Goal: Information Seeking & Learning: Learn about a topic

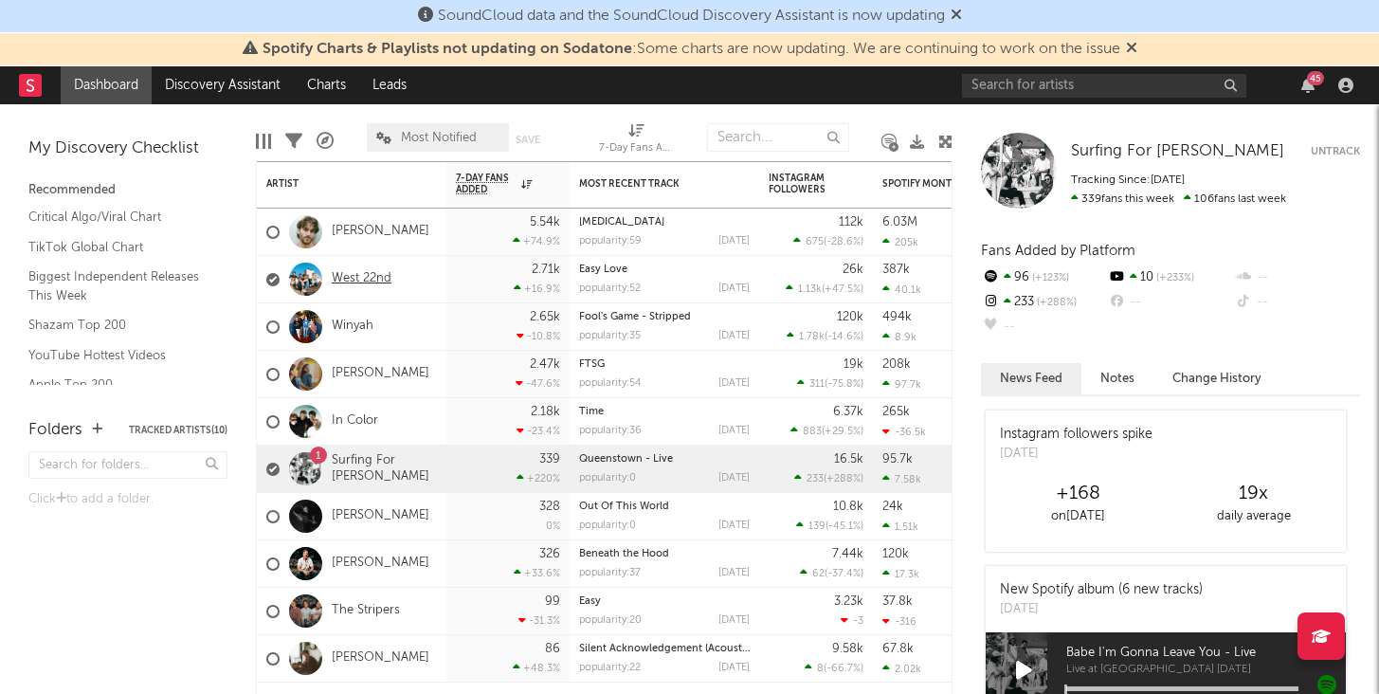
click at [383, 279] on link "West 22nd" at bounding box center [362, 279] width 60 height 16
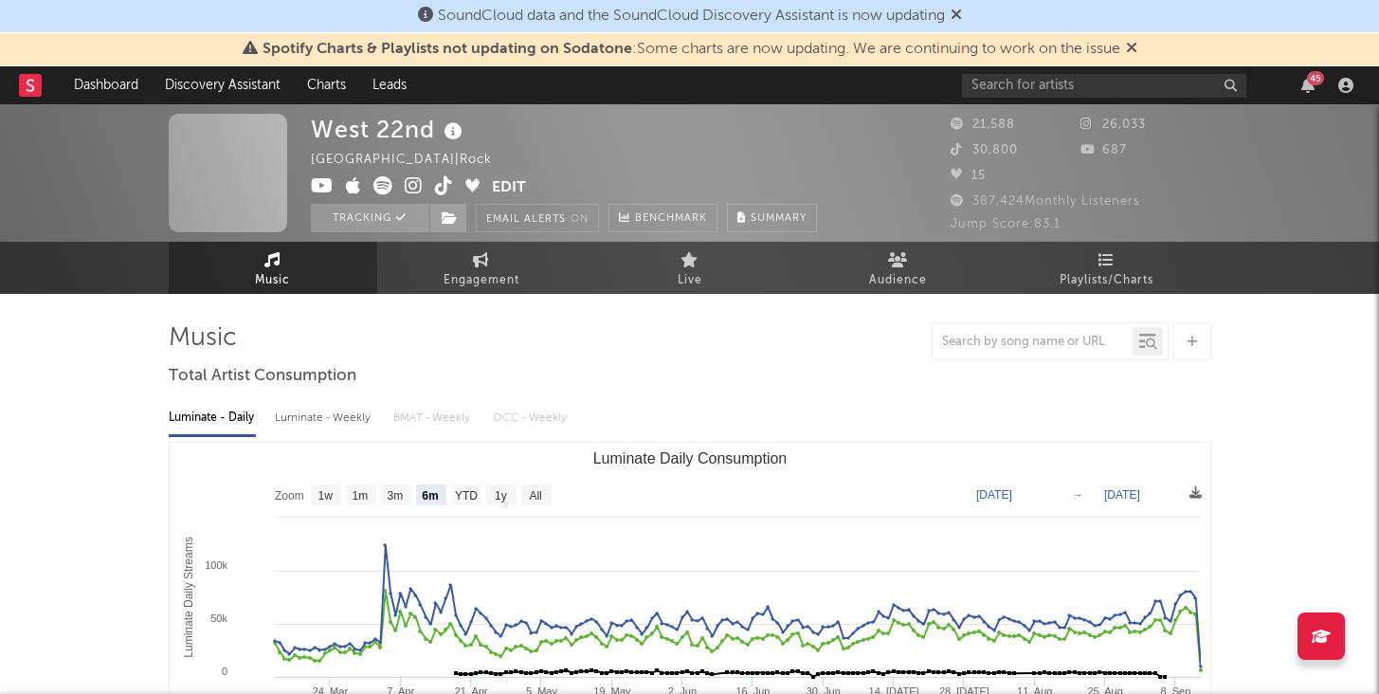
select select "6m"
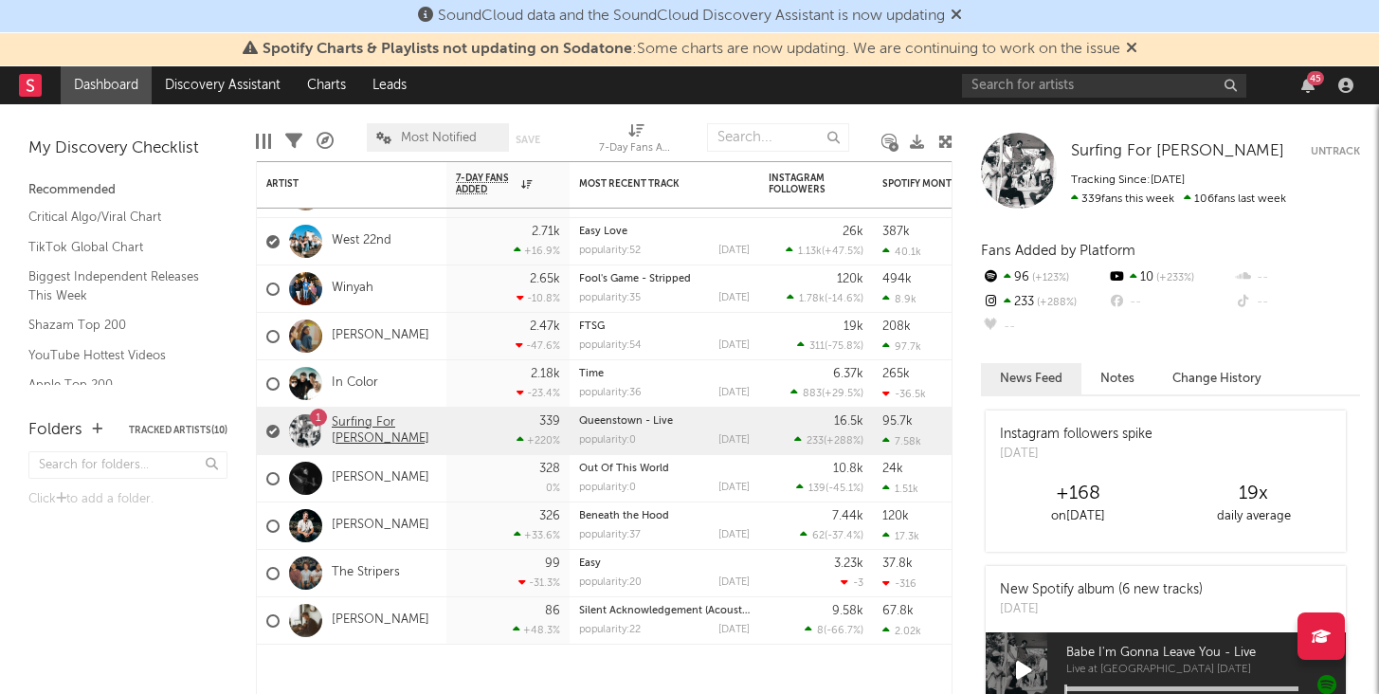
click at [378, 428] on link "Surfing For [PERSON_NAME]" at bounding box center [384, 431] width 105 height 32
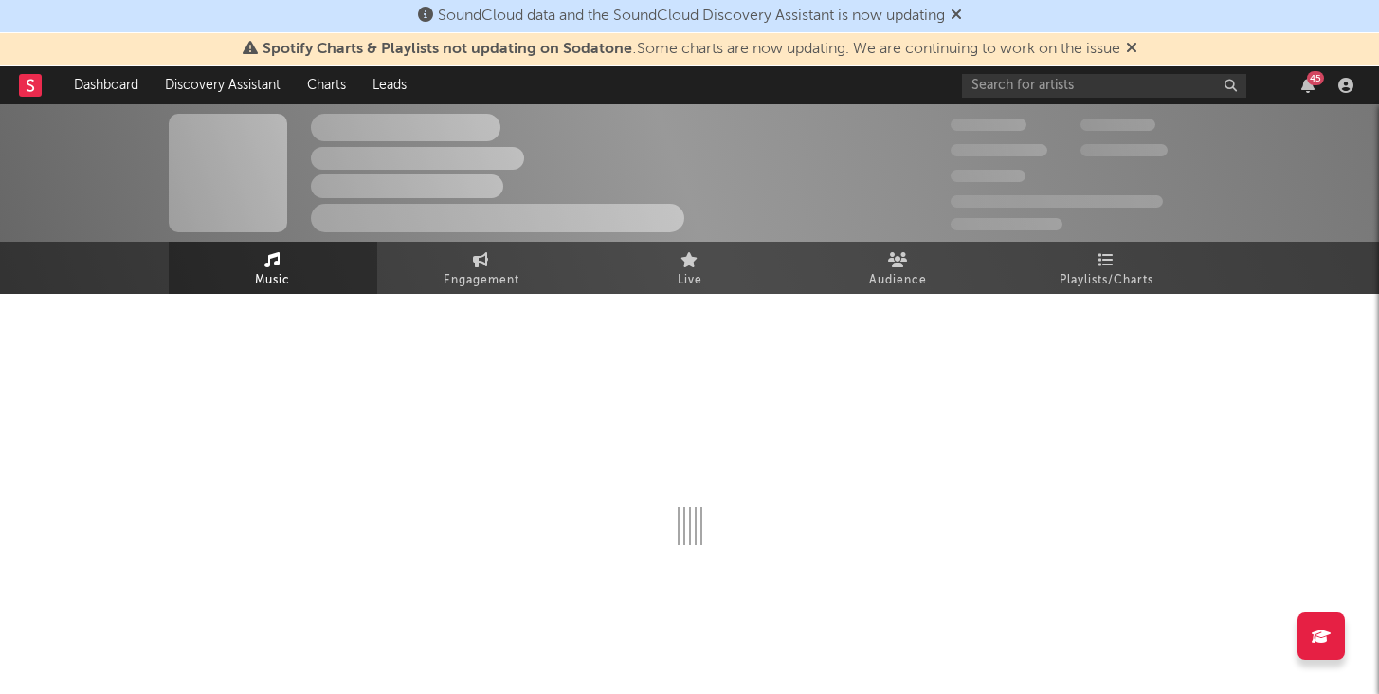
select select "6m"
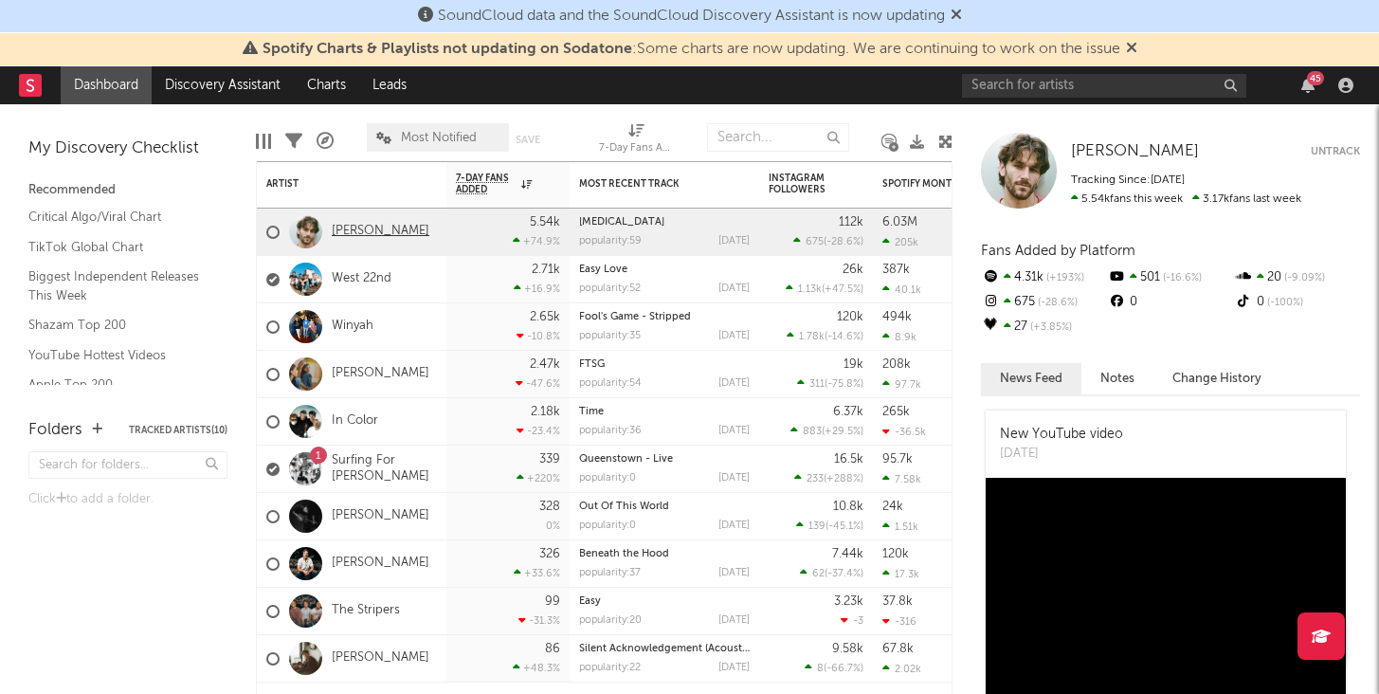
click at [385, 228] on link "[PERSON_NAME]" at bounding box center [381, 232] width 98 height 16
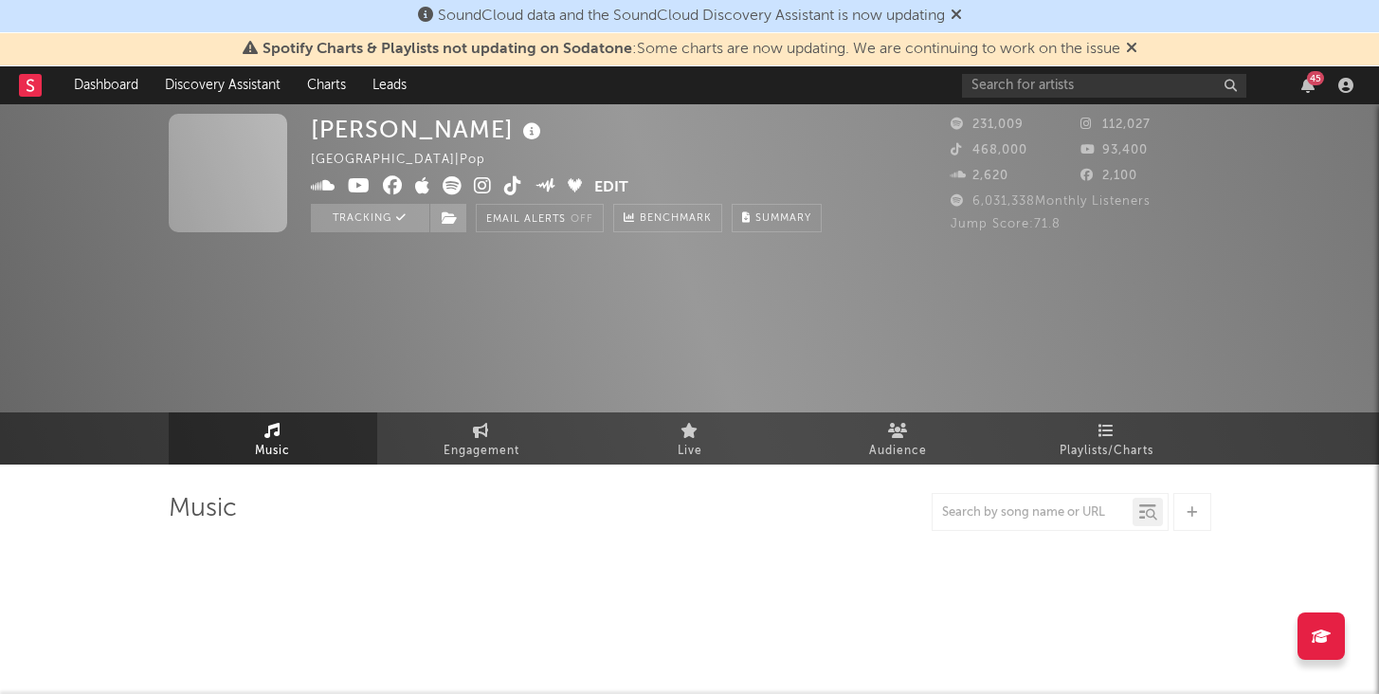
select select "6m"
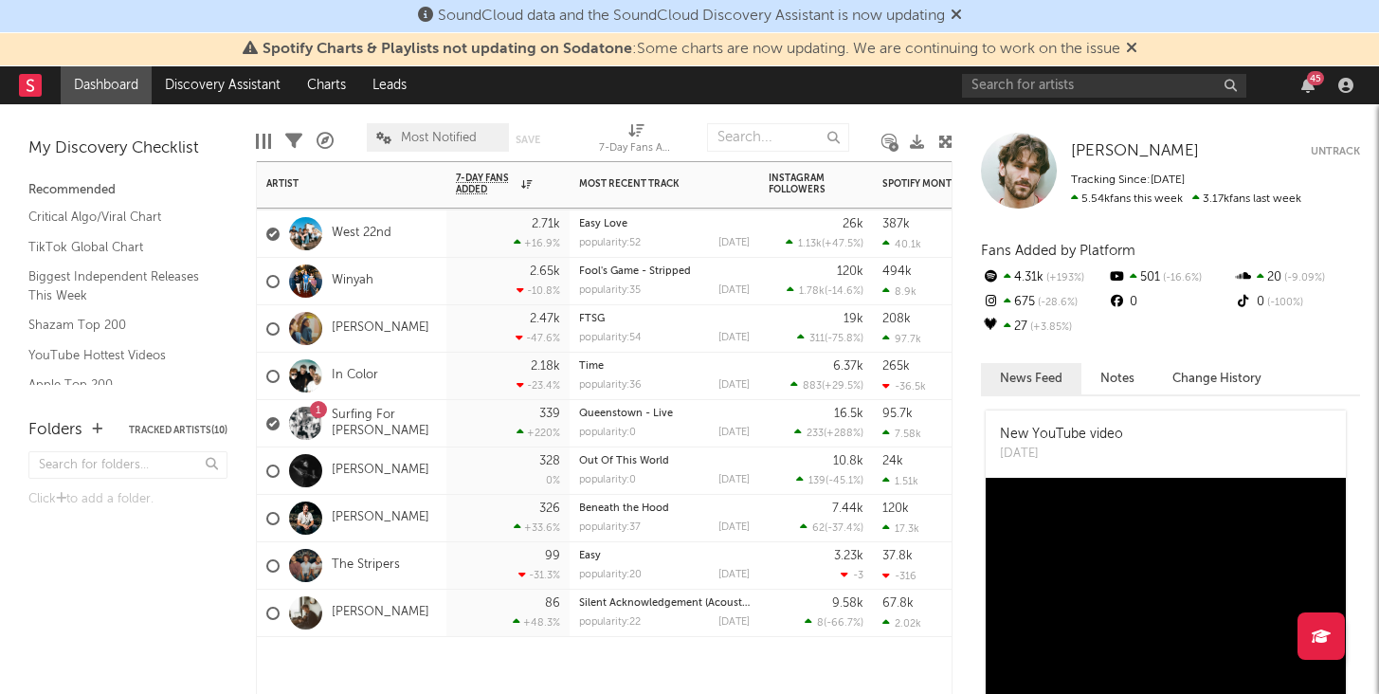
click at [364, 526] on div "[PERSON_NAME]" at bounding box center [347, 518] width 163 height 55
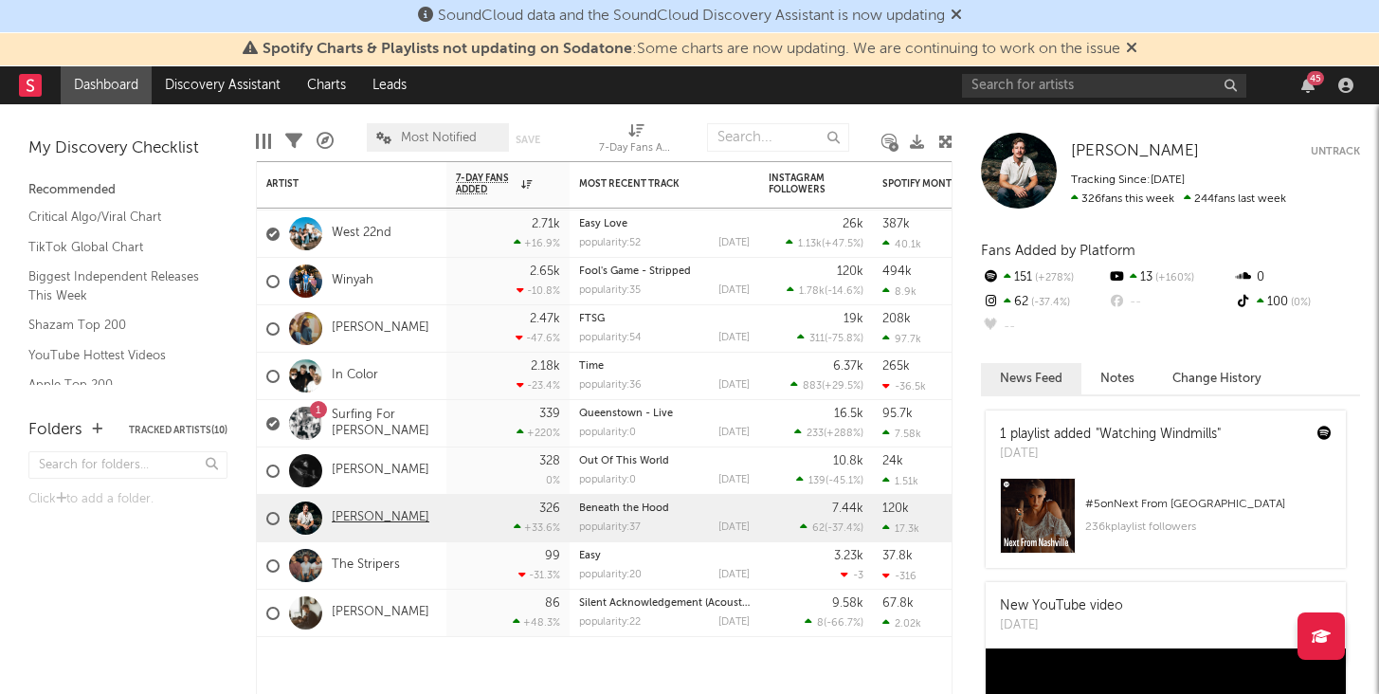
click at [364, 515] on link "[PERSON_NAME]" at bounding box center [381, 518] width 98 height 16
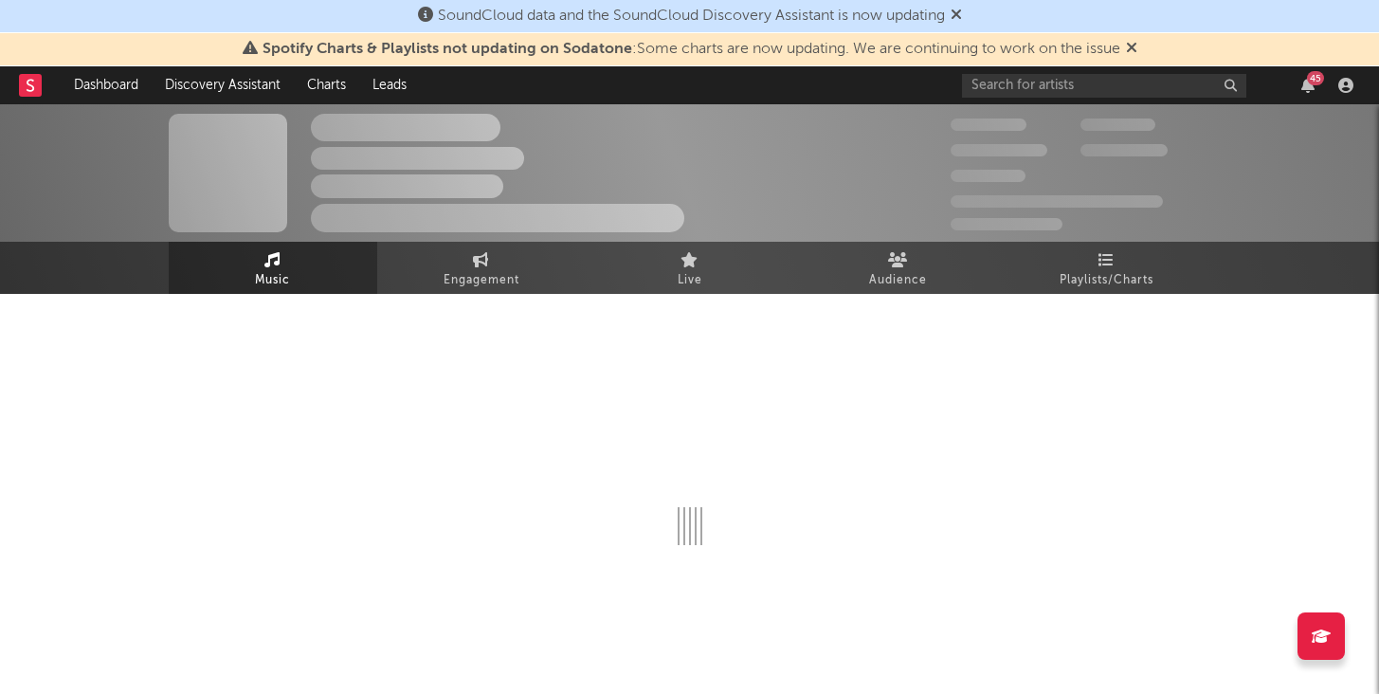
select select "6m"
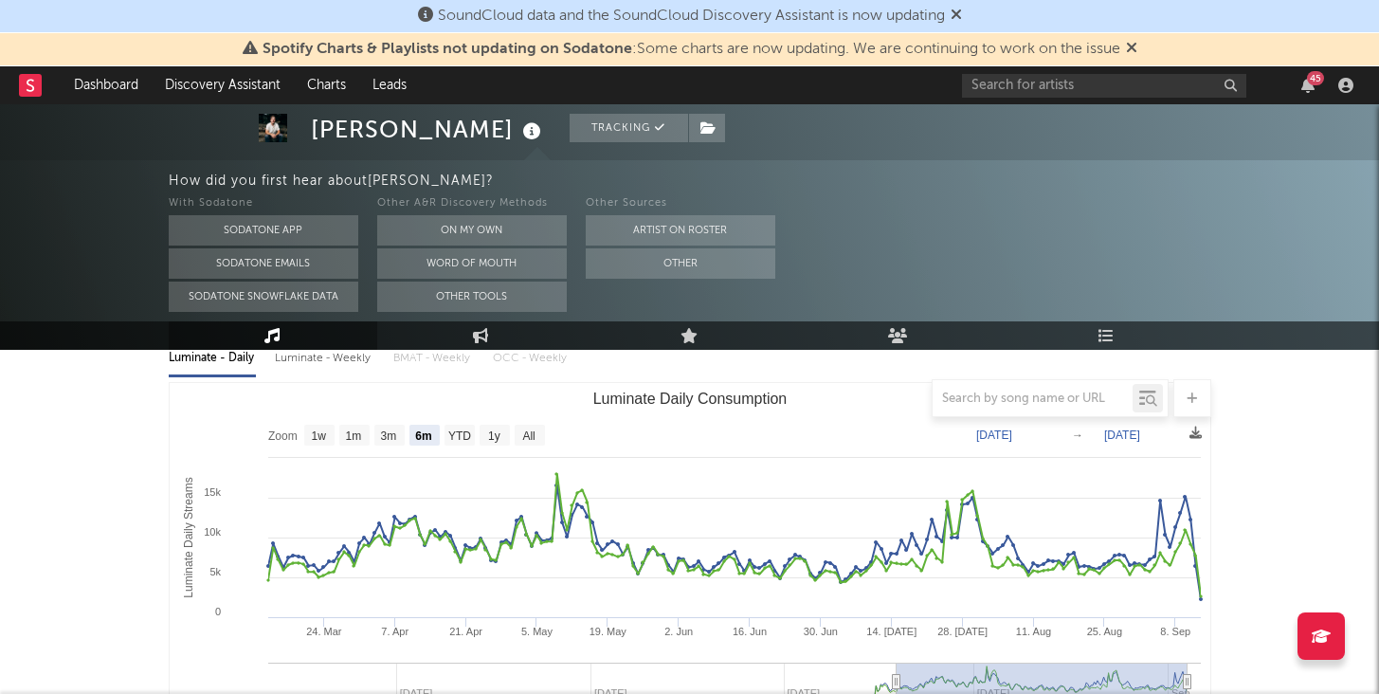
scroll to position [238, 0]
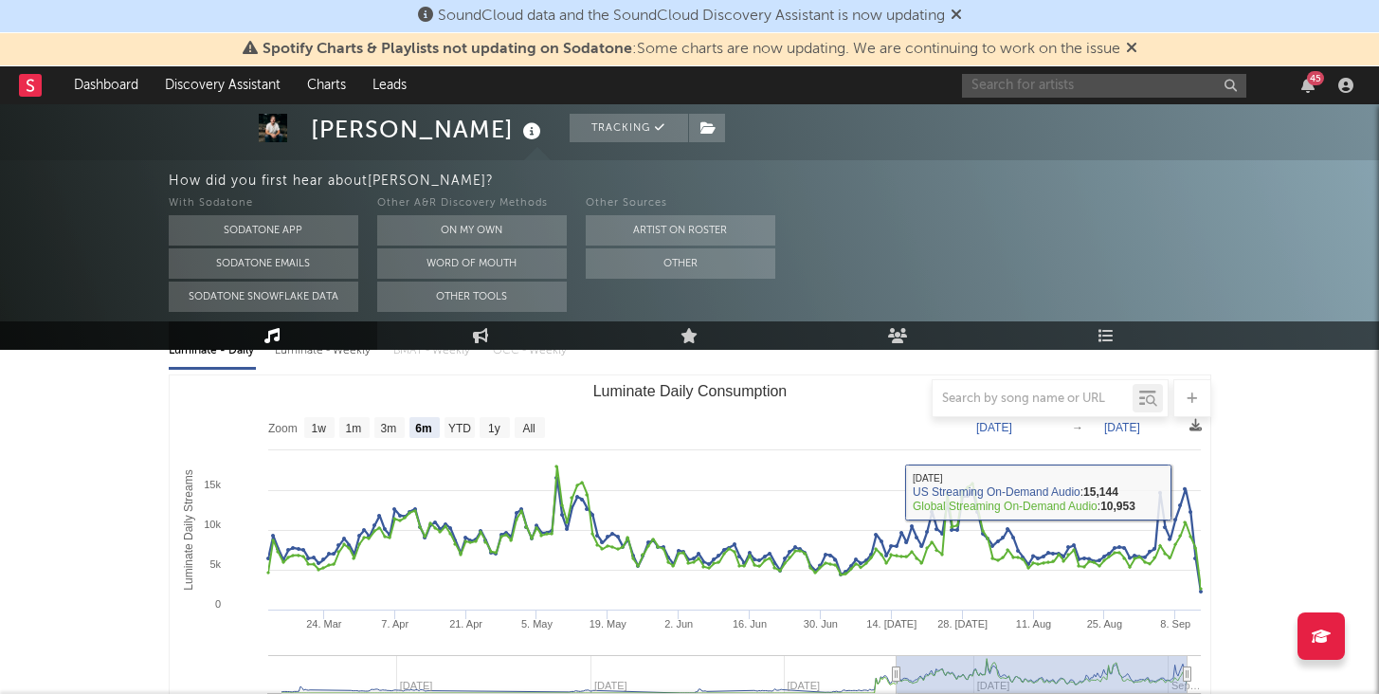
click at [1126, 81] on input "text" at bounding box center [1104, 86] width 284 height 24
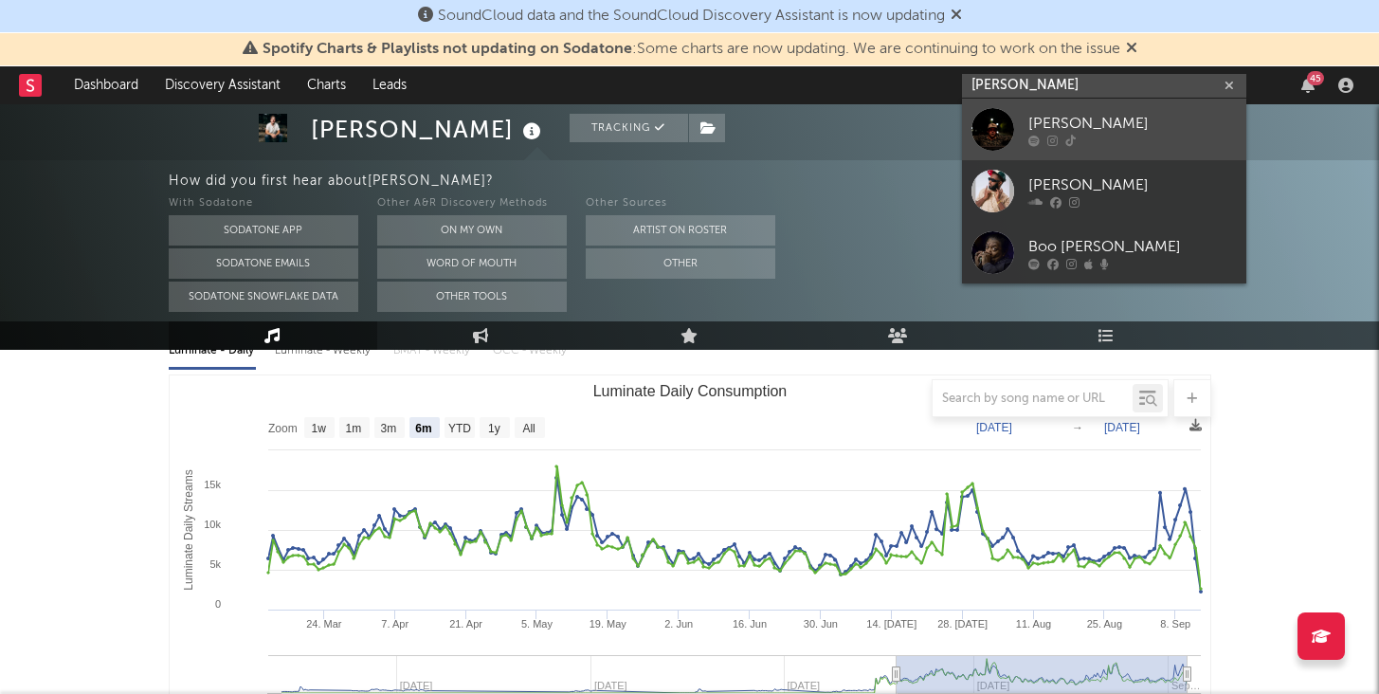
type input "[PERSON_NAME]"
click at [1098, 113] on div "[PERSON_NAME]" at bounding box center [1132, 123] width 208 height 23
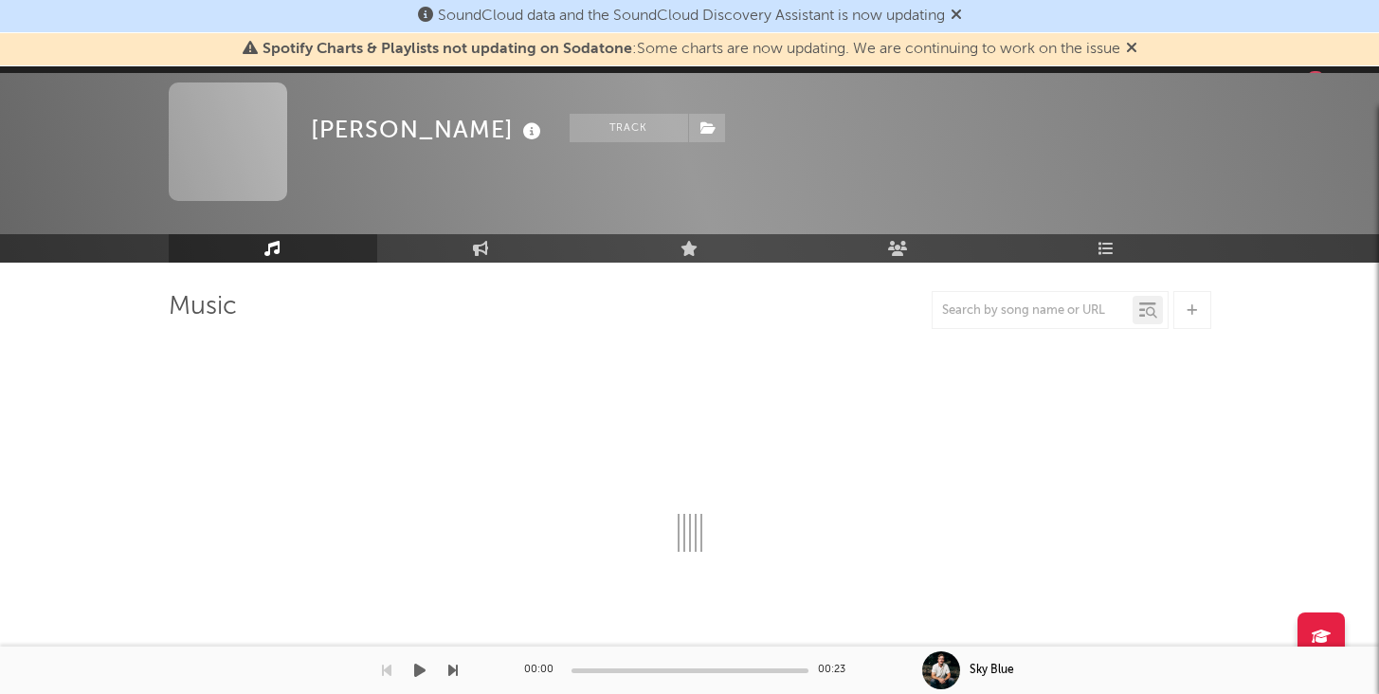
scroll to position [67, 0]
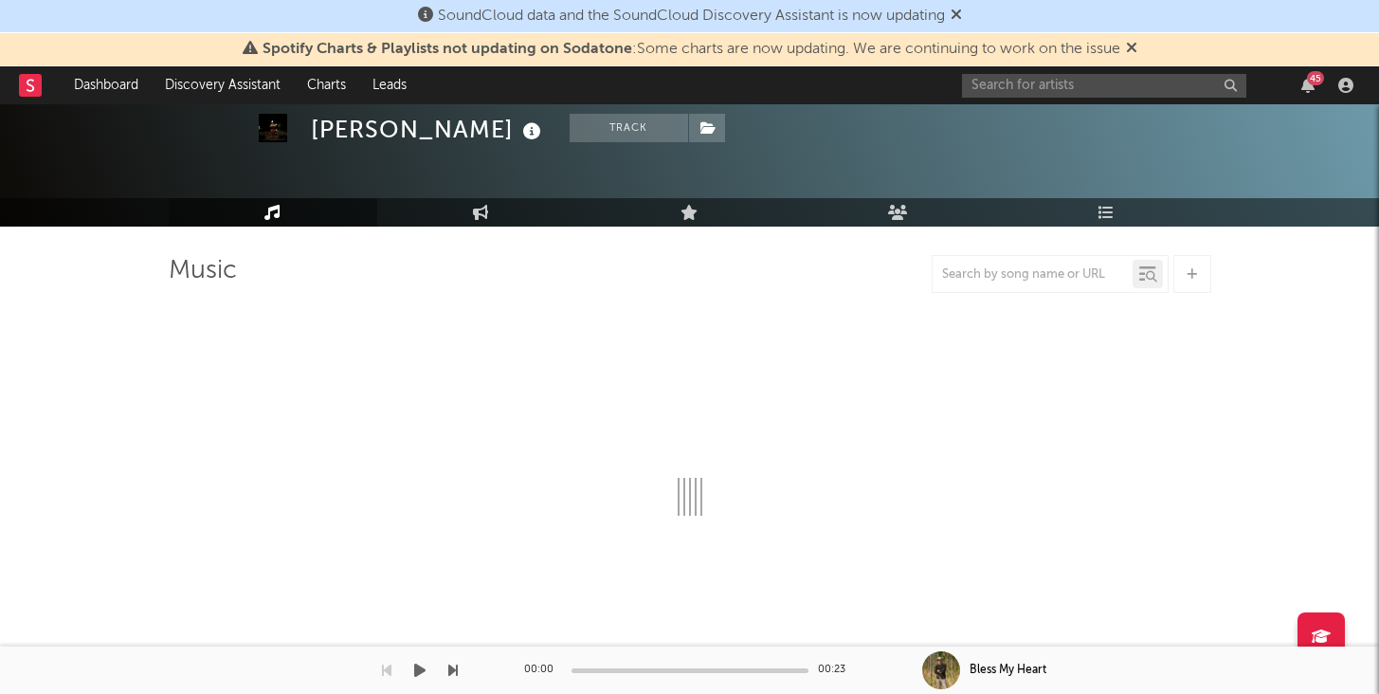
select select "1w"
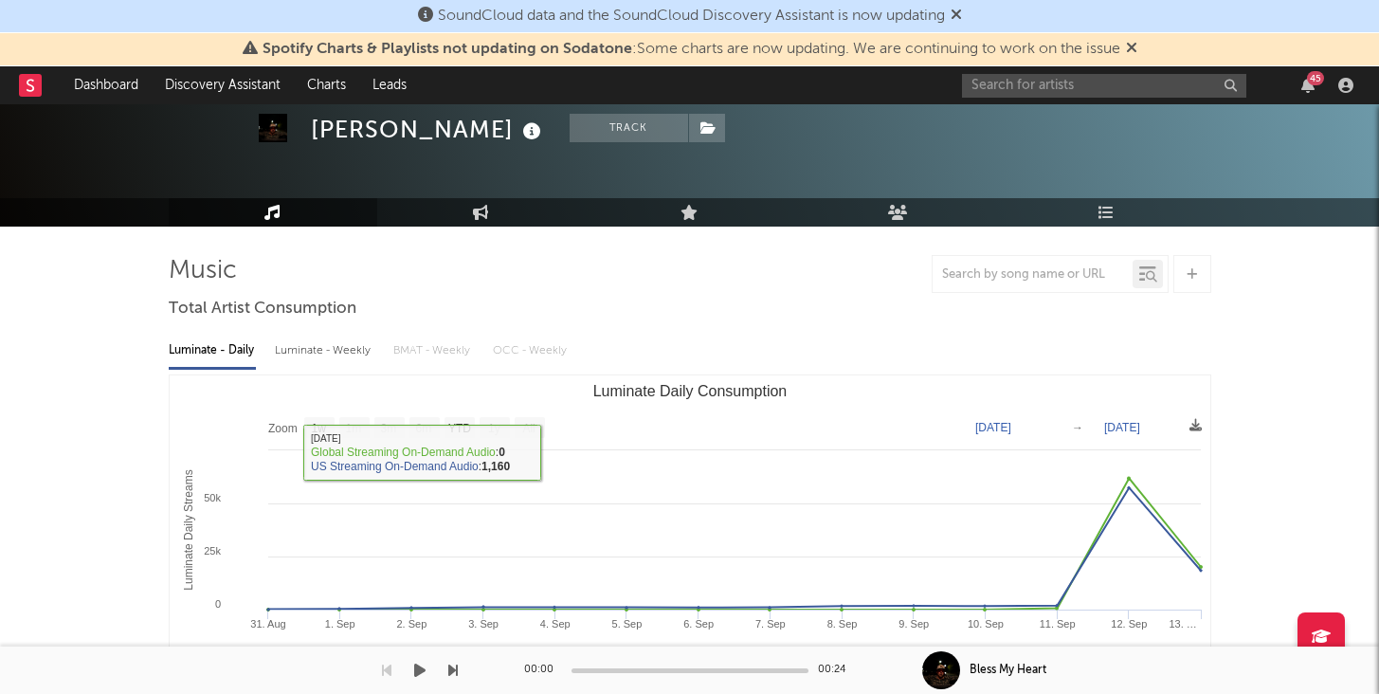
click at [337, 346] on div "Luminate - Weekly" at bounding box center [324, 351] width 99 height 32
select select "6m"
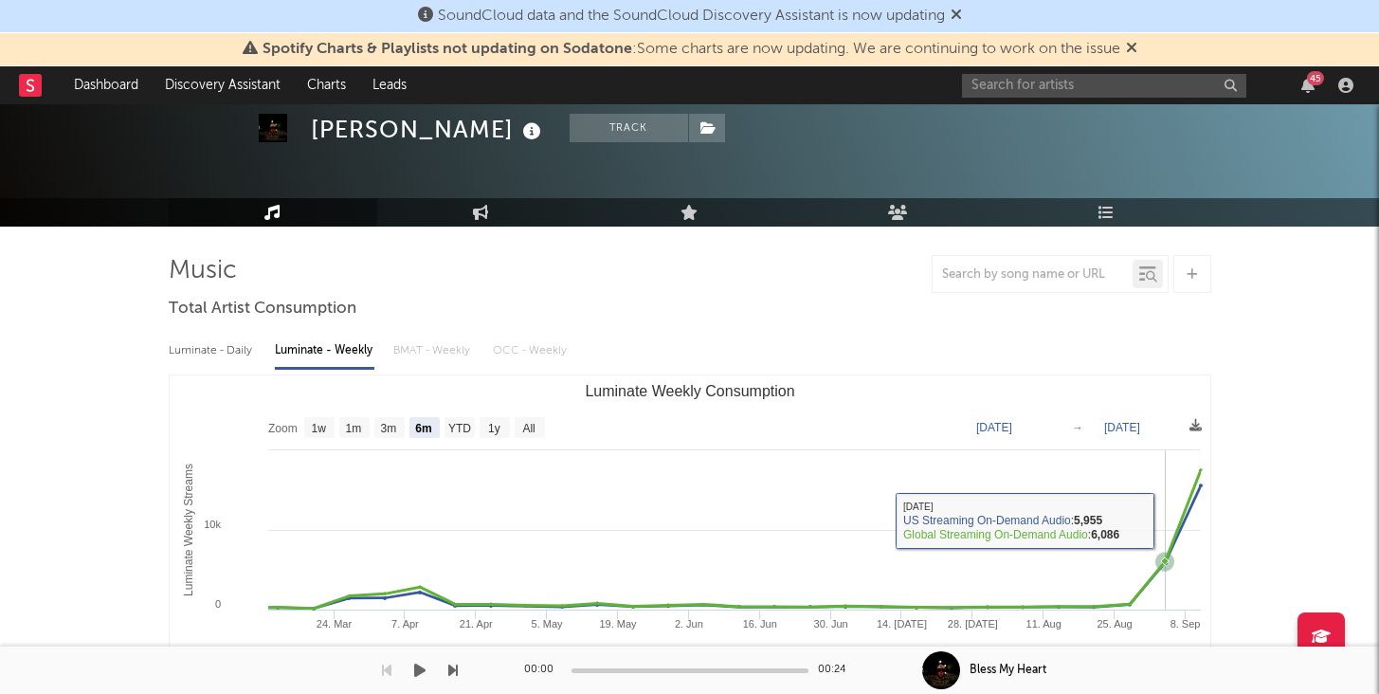
scroll to position [0, 0]
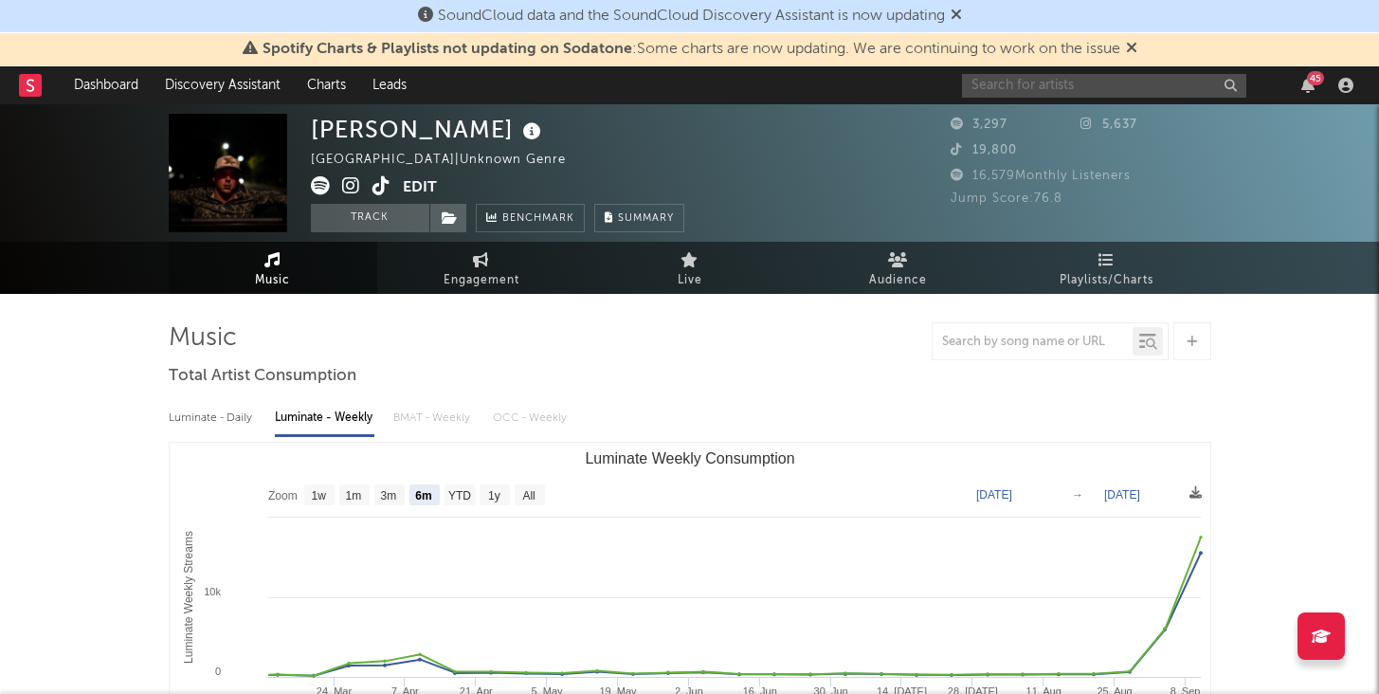
click at [1009, 76] on input "text" at bounding box center [1104, 86] width 284 height 24
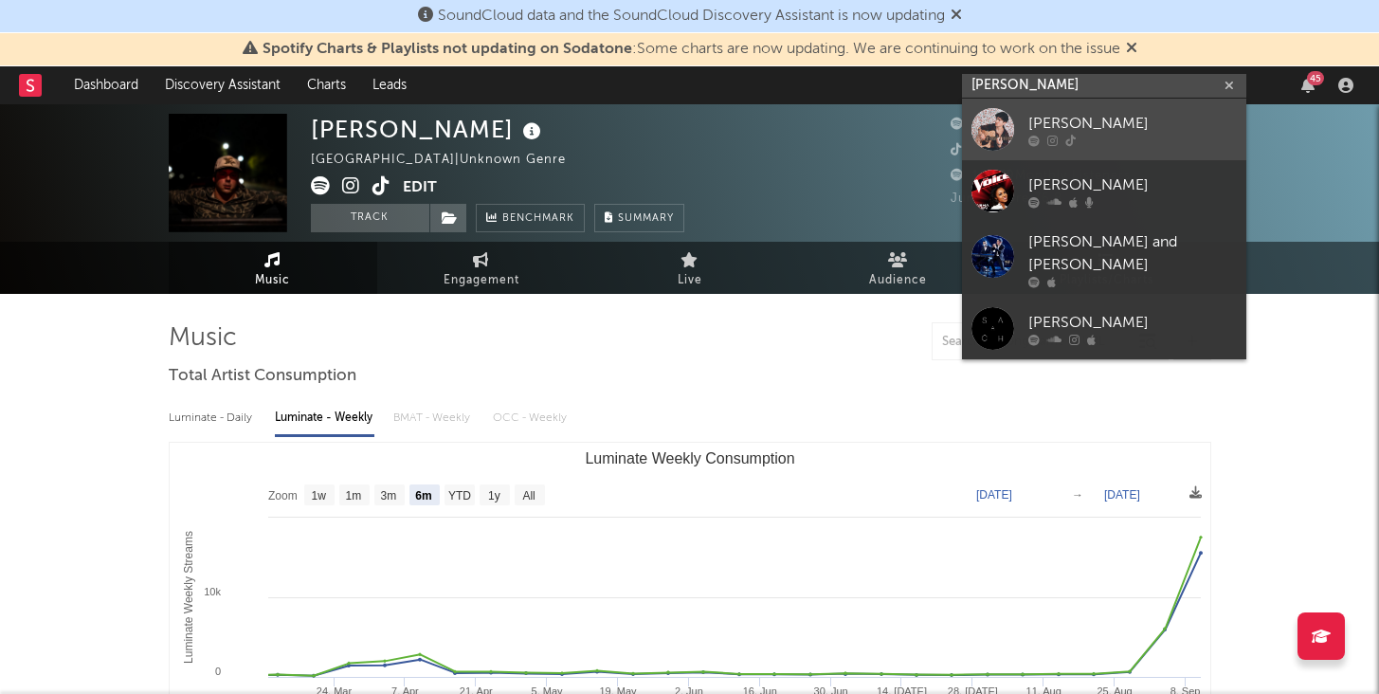
type input "[PERSON_NAME]"
click at [1113, 126] on div "[PERSON_NAME]" at bounding box center [1132, 123] width 208 height 23
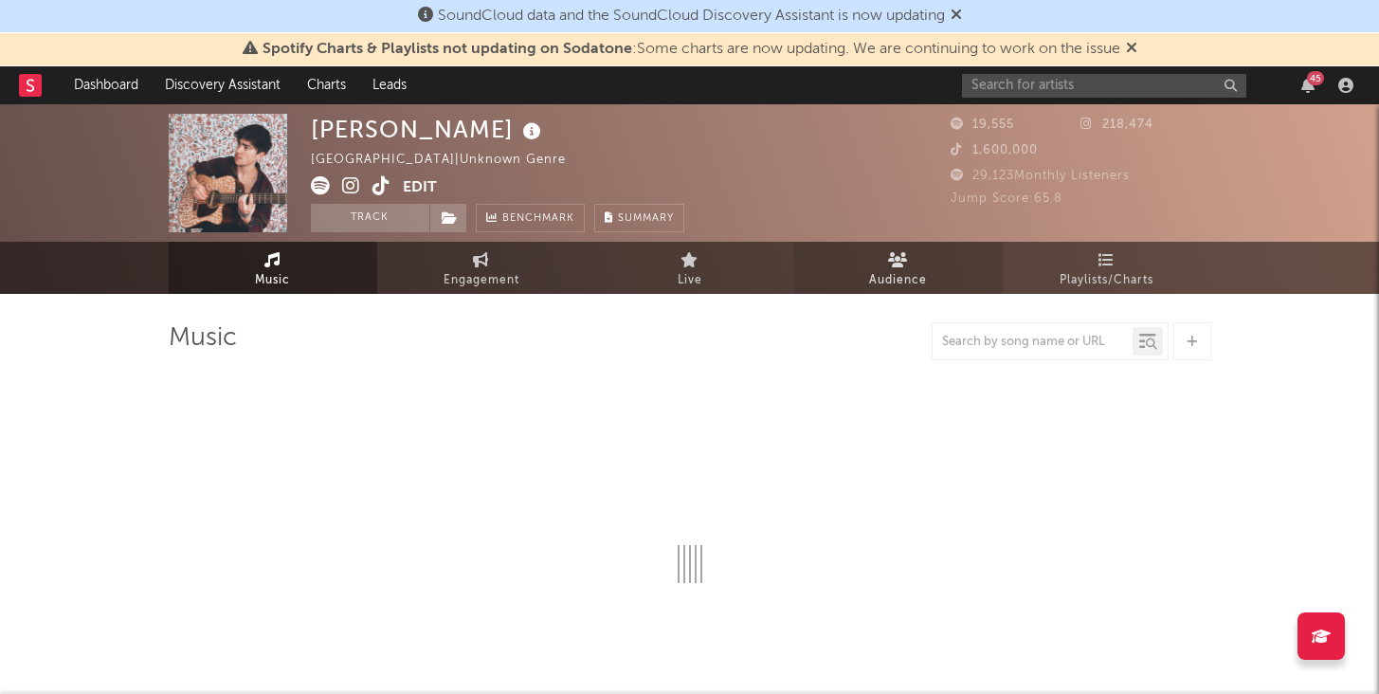
select select "1w"
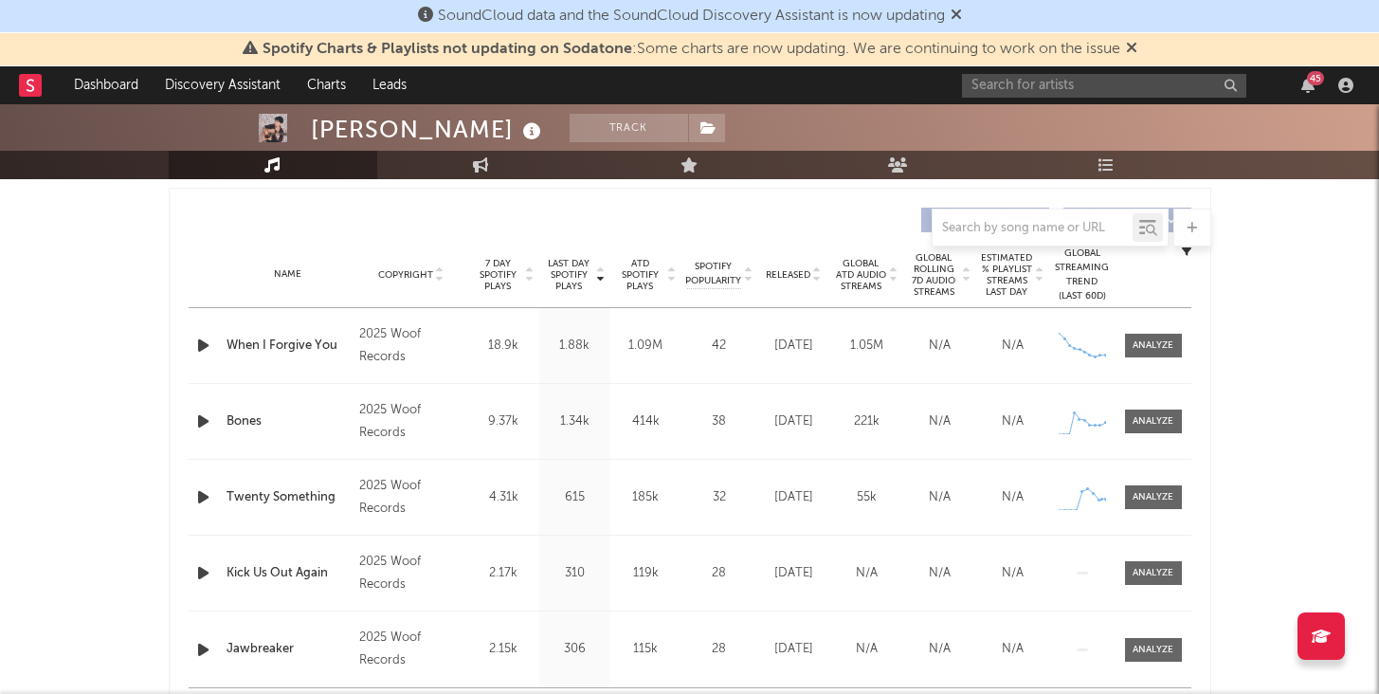
scroll to position [707, 0]
click at [793, 281] on div "Name Copyright Label Album Names Composer Names 7 Day Spotify Plays Last Day Sp…" at bounding box center [690, 273] width 1003 height 66
click at [803, 271] on span "Released" at bounding box center [788, 272] width 45 height 11
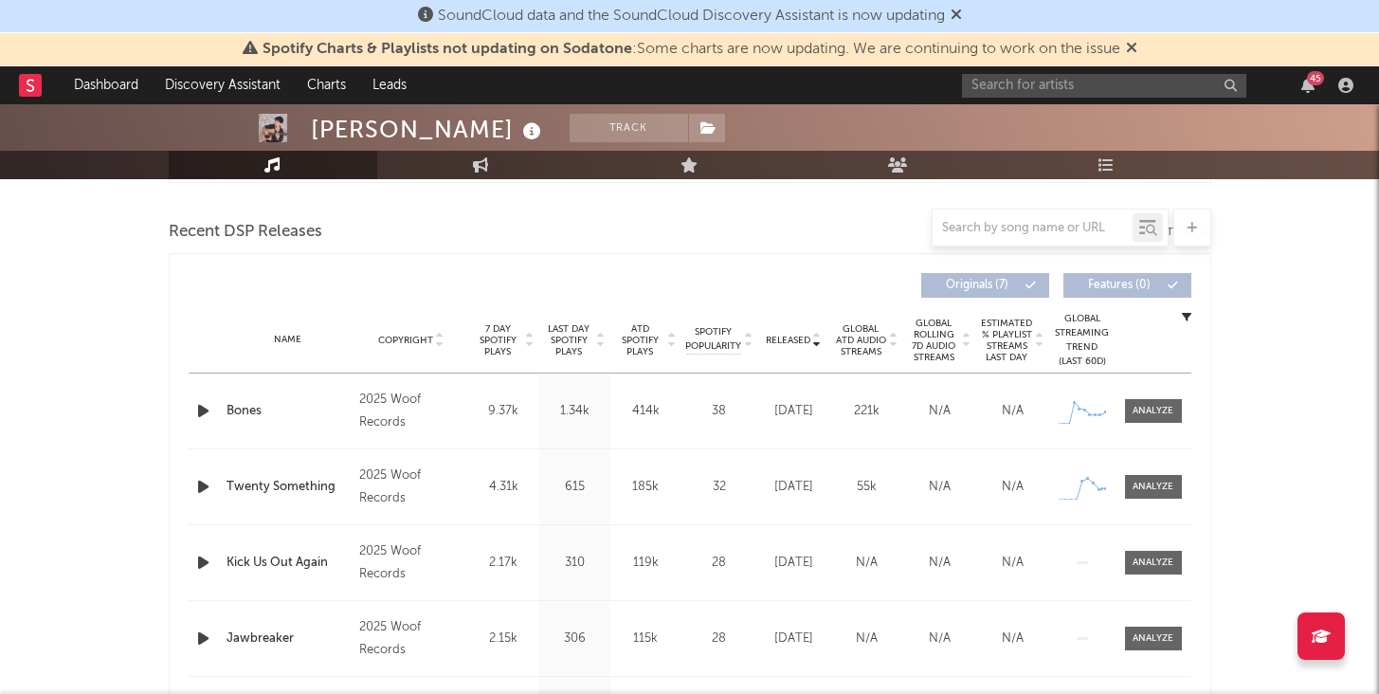
scroll to position [639, 0]
click at [628, 337] on span "ATD Spotify Plays" at bounding box center [640, 341] width 50 height 34
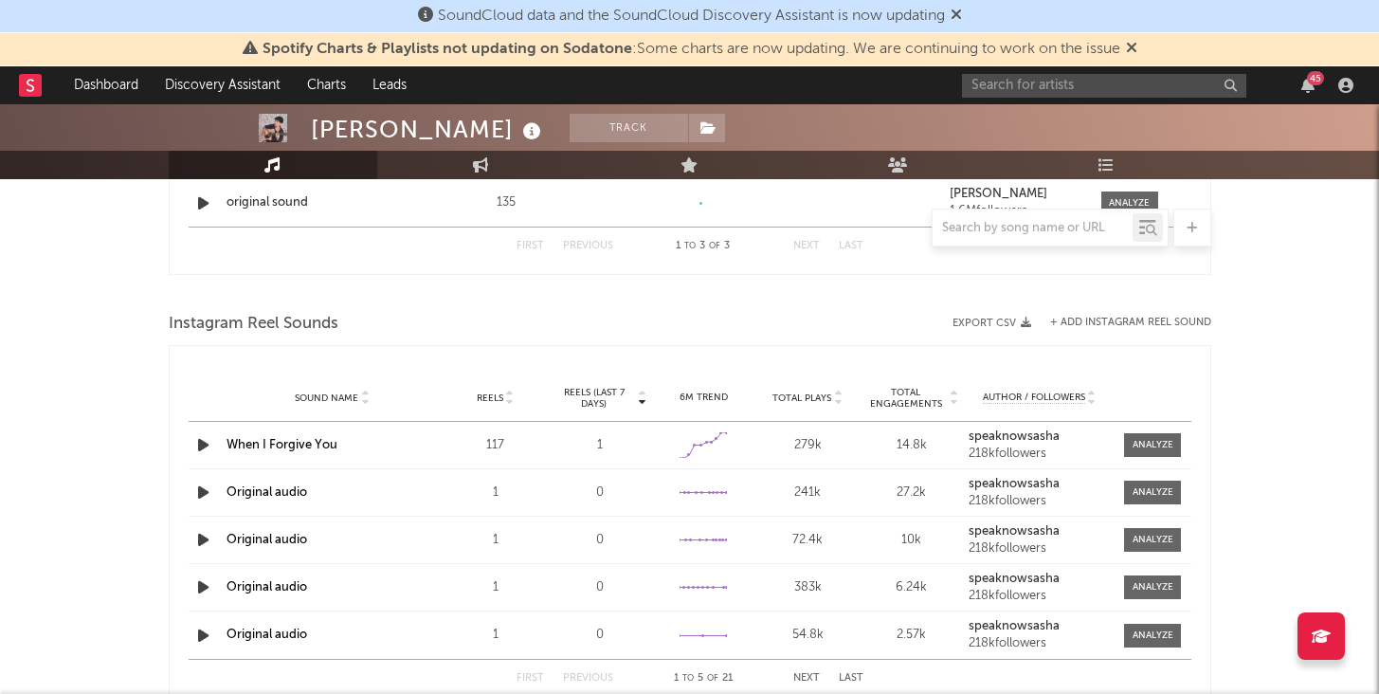
scroll to position [1532, 0]
